Goal: Find specific page/section: Find specific page/section

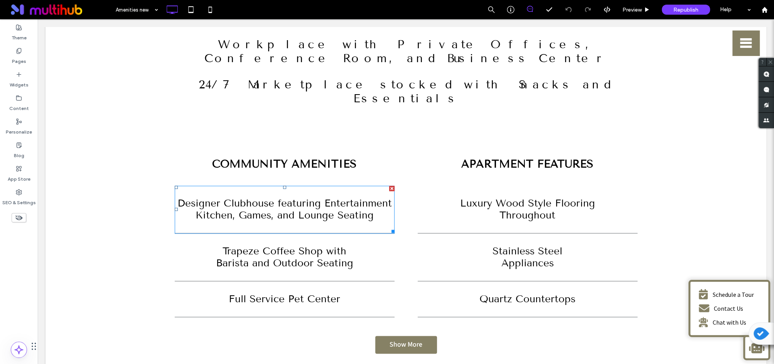
scroll to position [766, 0]
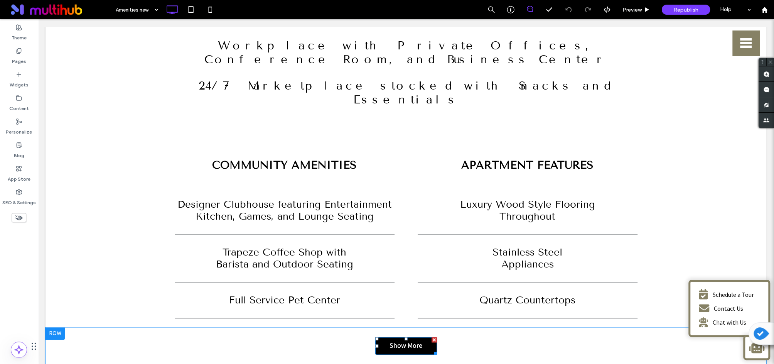
click at [408, 340] on span "Show More" at bounding box center [405, 345] width 33 height 10
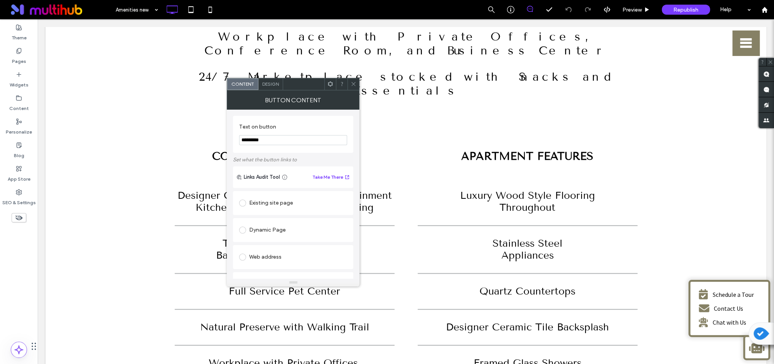
scroll to position [775, 0]
click at [354, 84] on use at bounding box center [354, 84] width 4 height 4
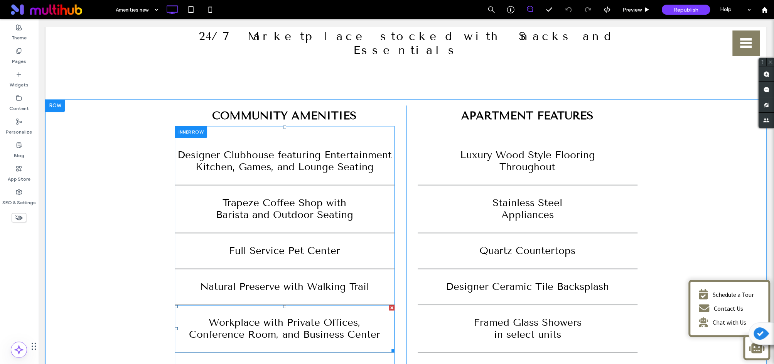
scroll to position [814, 0]
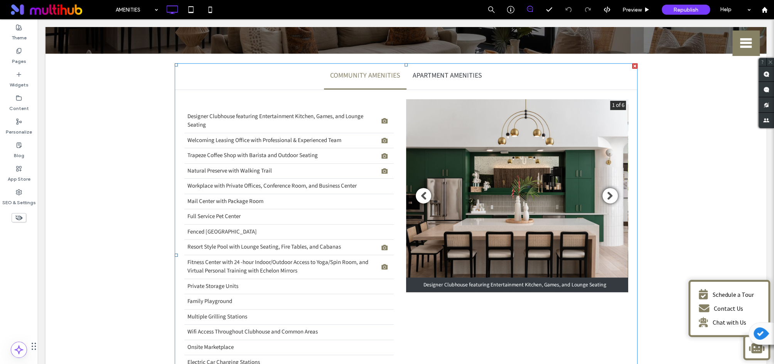
scroll to position [121, 0]
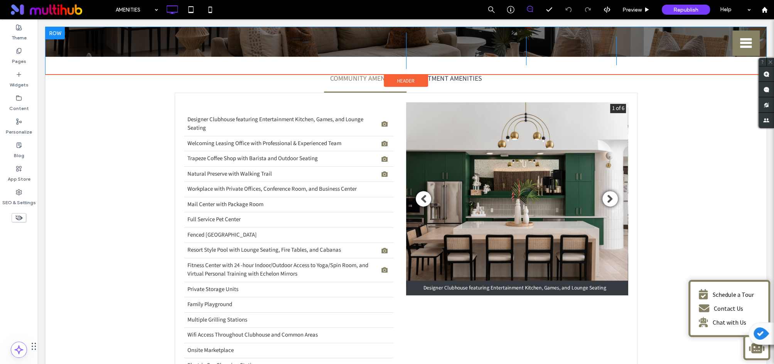
click at [448, 73] on div "Click To Paste LEASE NOW LEASE NOW Click To Paste BOOK A TOUR Click To Paste (9…" at bounding box center [405, 50] width 721 height 47
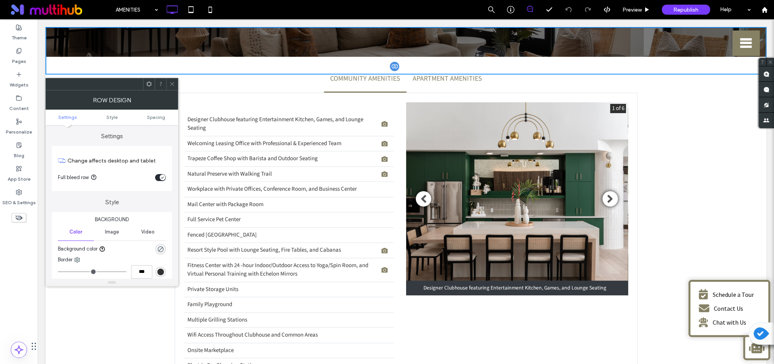
click at [448, 81] on li "APARTMENT AMENITIES" at bounding box center [447, 79] width 82 height 26
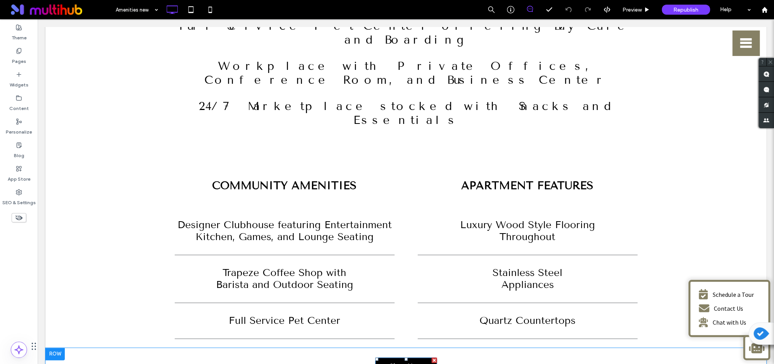
click at [395, 361] on span "Show More" at bounding box center [405, 366] width 33 height 10
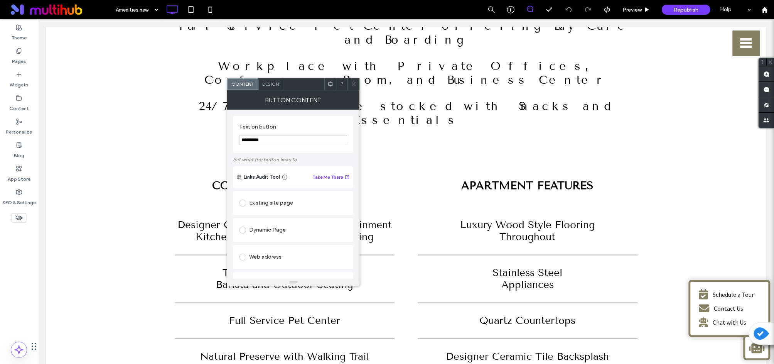
click at [351, 88] on span at bounding box center [353, 84] width 6 height 12
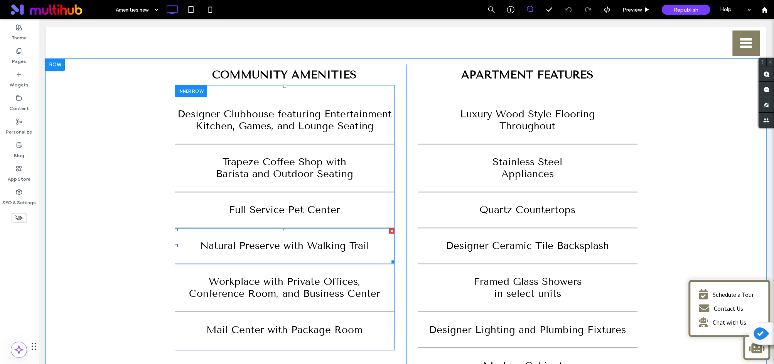
scroll to position [860, 0]
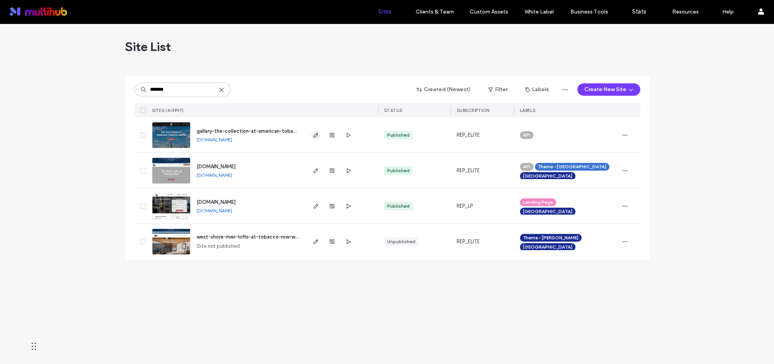
type input "*******"
click at [314, 135] on use "button" at bounding box center [315, 135] width 5 height 5
